Goal: Browse casually

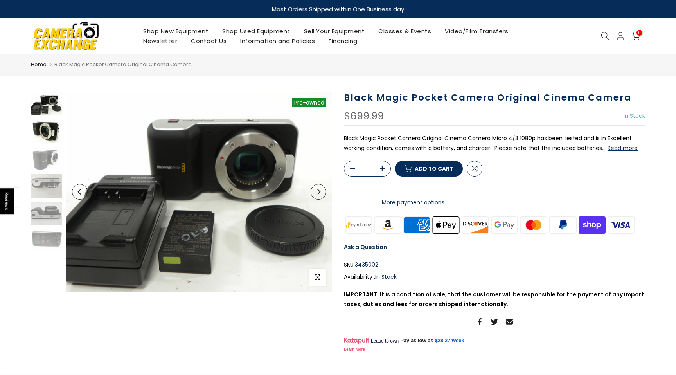
click at [44, 137] on img at bounding box center [46, 130] width 31 height 23
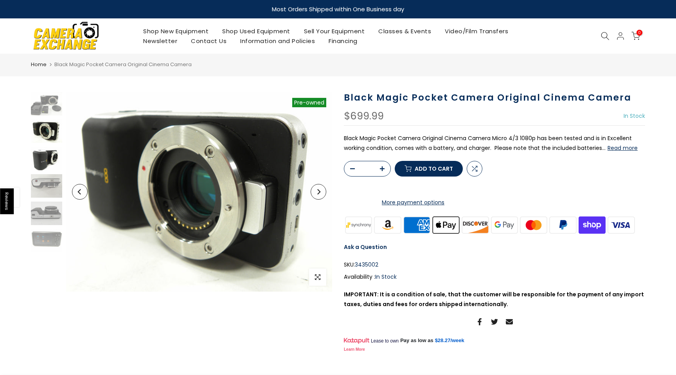
click at [43, 159] on img at bounding box center [46, 158] width 31 height 23
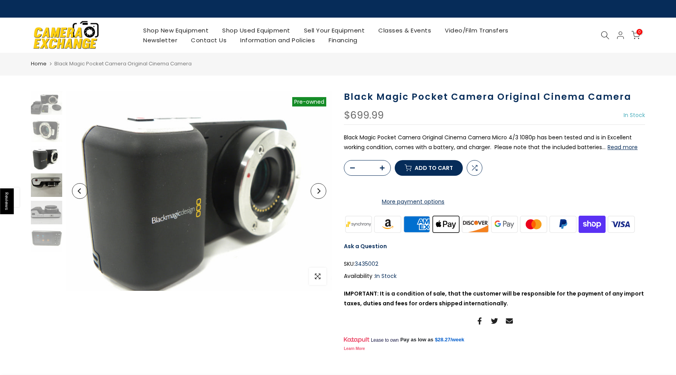
click at [43, 193] on img at bounding box center [46, 184] width 31 height 23
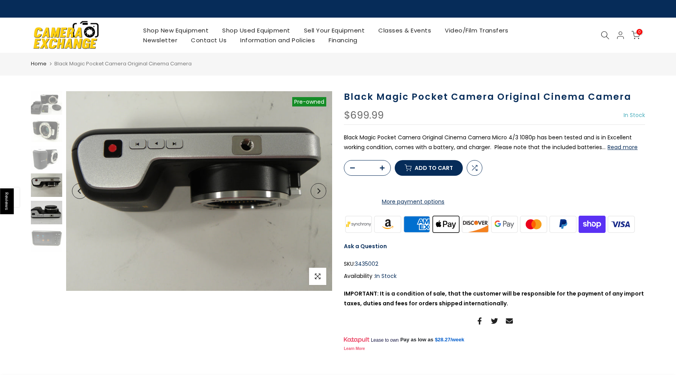
click at [42, 216] on img at bounding box center [46, 212] width 31 height 23
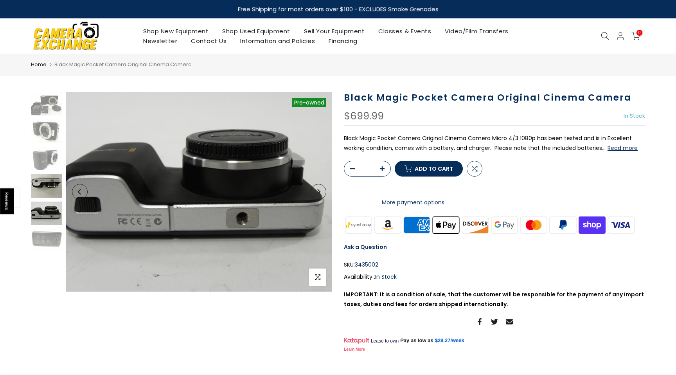
click at [43, 184] on img at bounding box center [46, 185] width 31 height 23
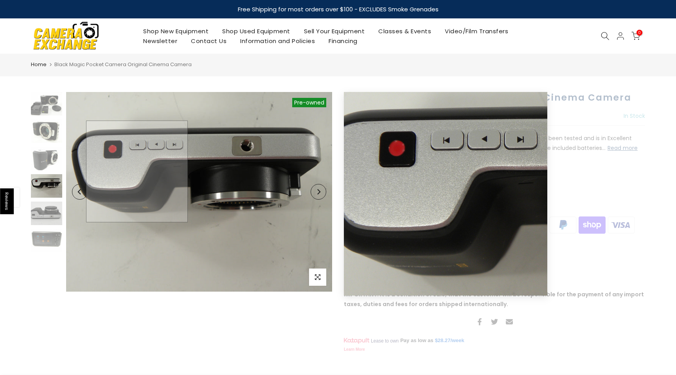
click at [137, 171] on img at bounding box center [199, 192] width 266 height 200
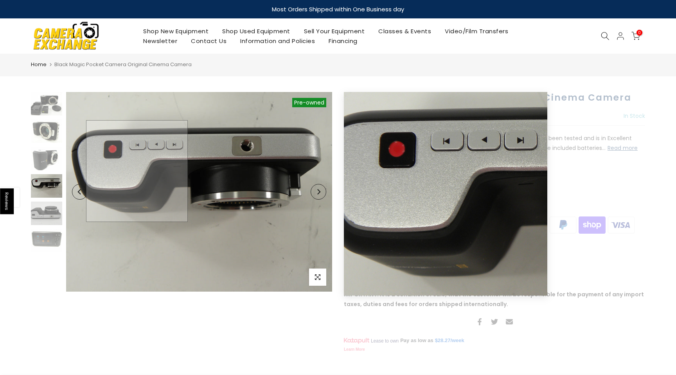
click at [137, 171] on img at bounding box center [199, 192] width 266 height 200
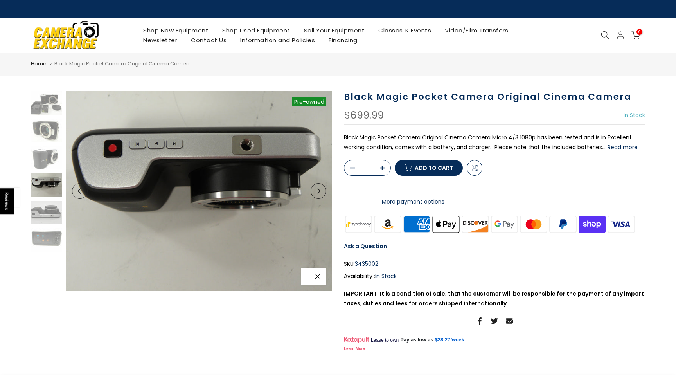
click at [312, 278] on span "button" at bounding box center [317, 276] width 17 height 17
